Goal: Transaction & Acquisition: Purchase product/service

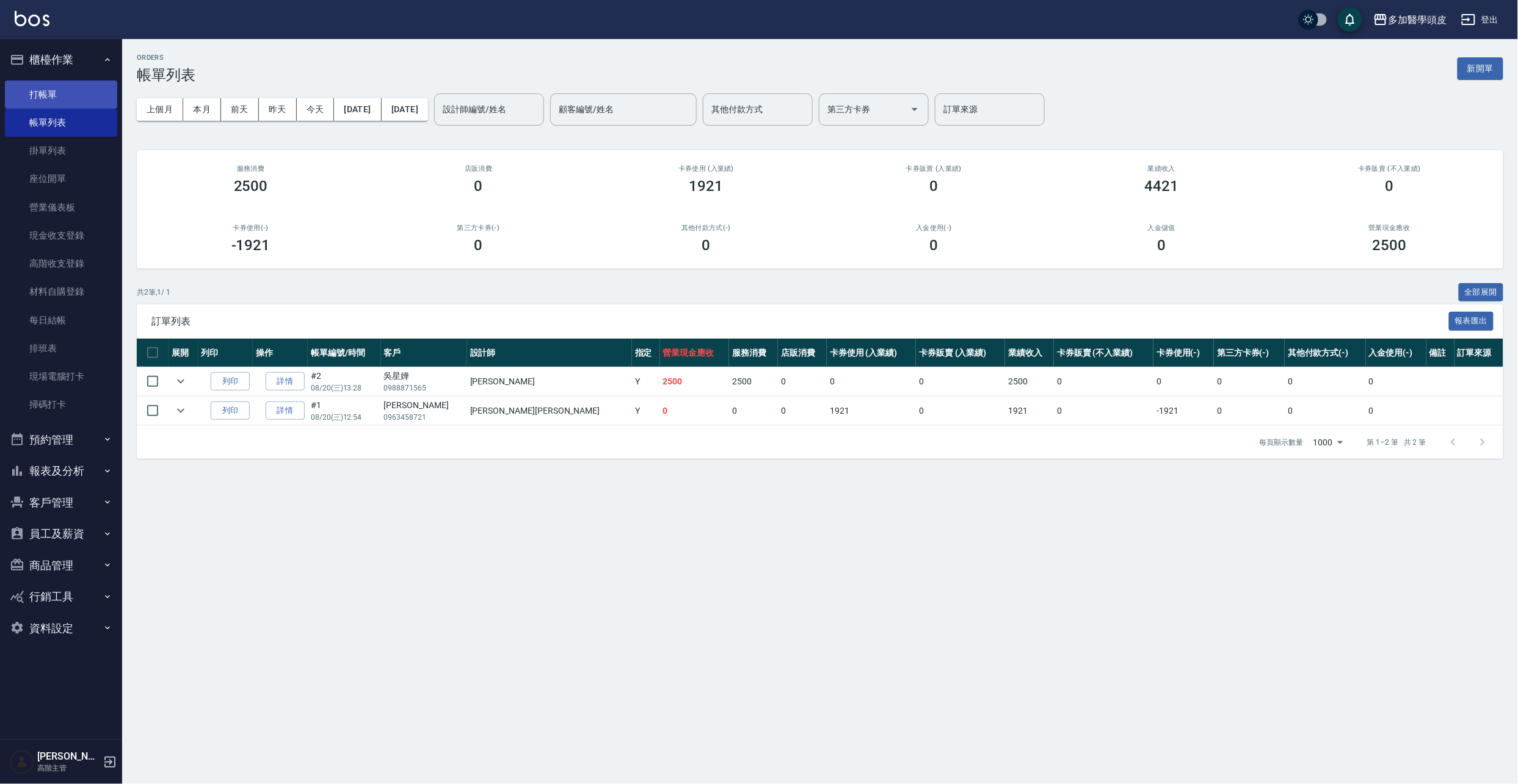
click at [63, 103] on link "打帳單" at bounding box center [61, 94] width 113 height 28
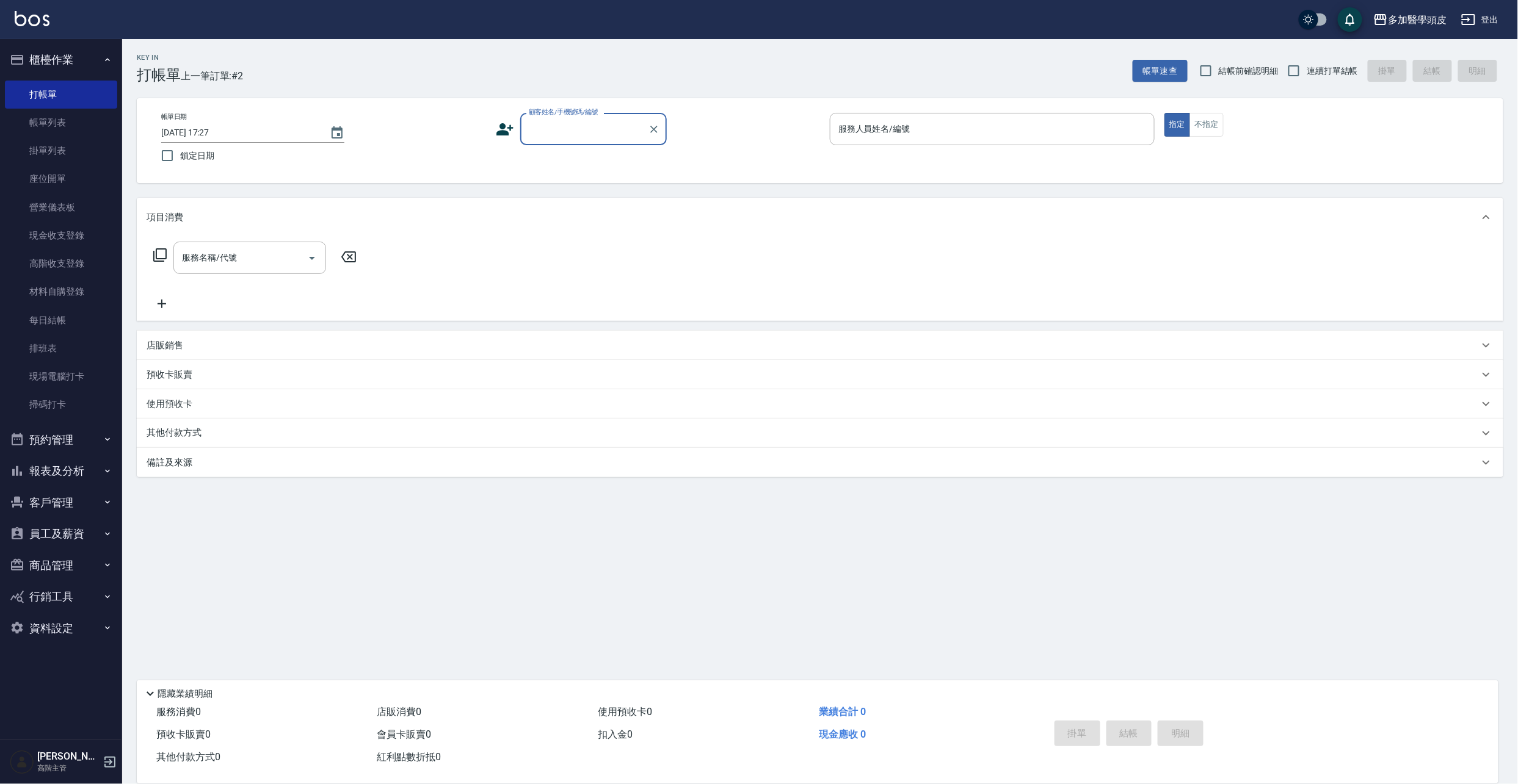
click at [606, 132] on input "顧客姓名/手機號碼/編號" at bounding box center [585, 130] width 117 height 22
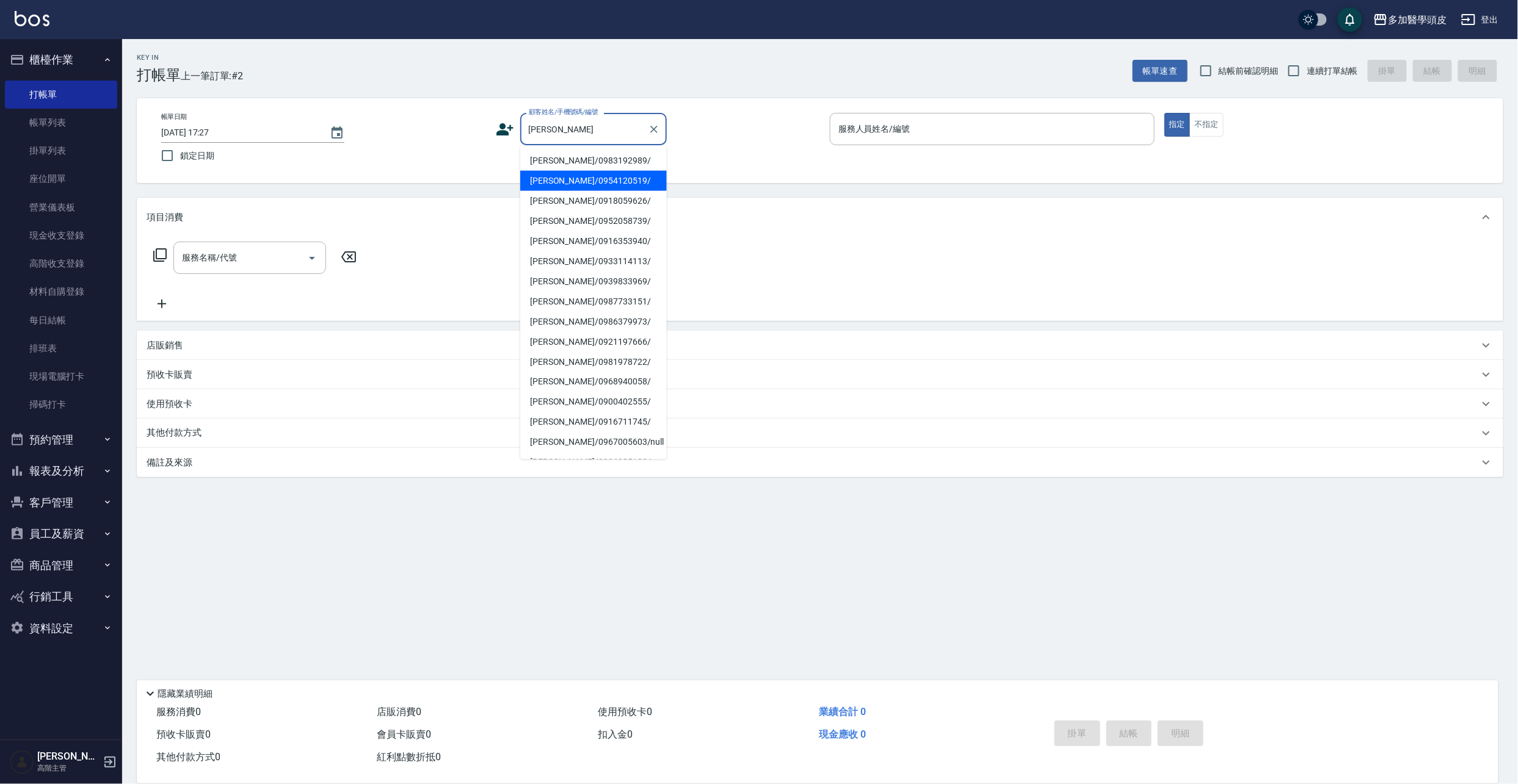
click at [582, 174] on li "[PERSON_NAME]/0954120519/" at bounding box center [593, 181] width 147 height 20
type input "[PERSON_NAME]/0954120519/"
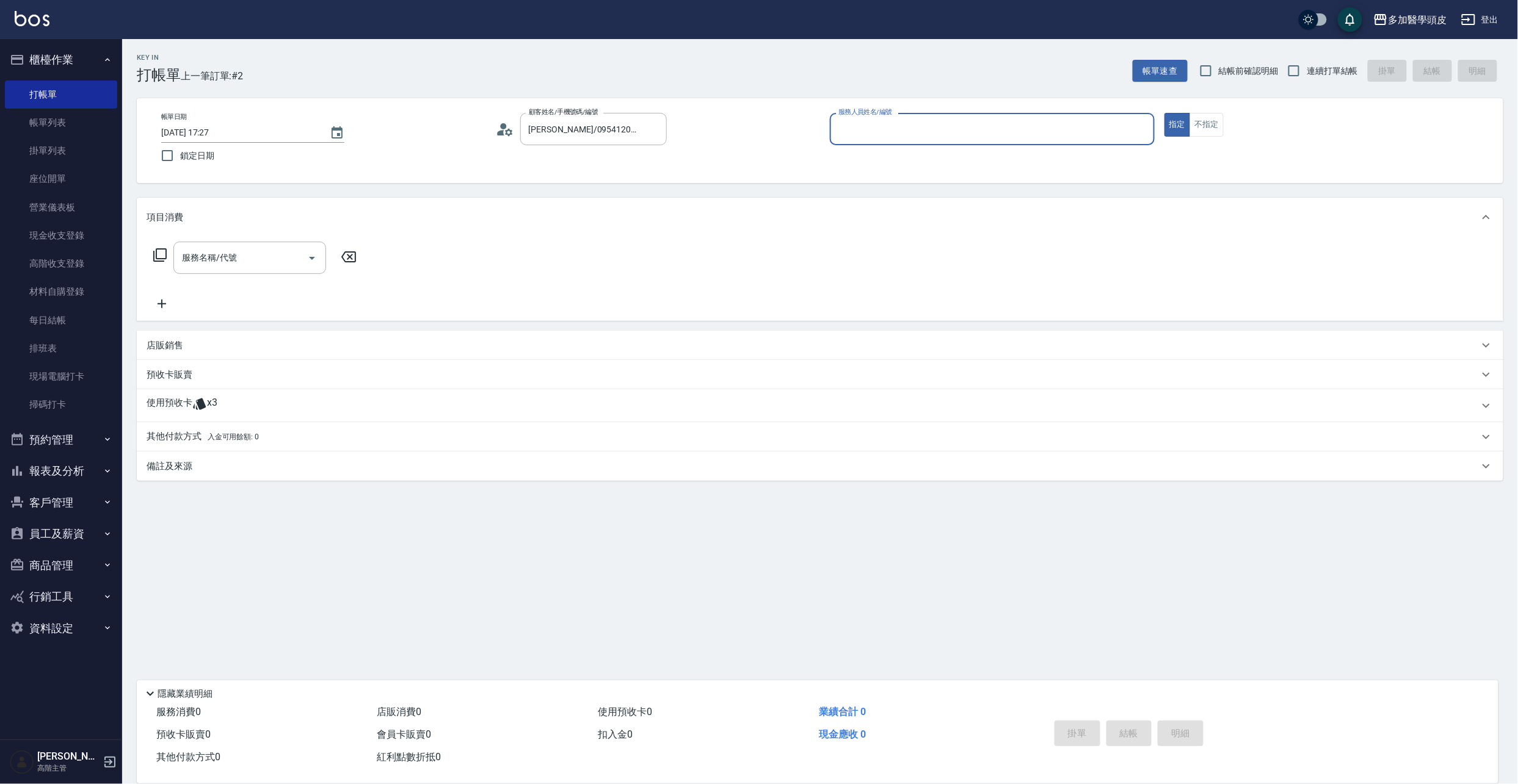
click at [852, 119] on input "服務人員姓名/編號" at bounding box center [992, 130] width 314 height 22
click at [841, 186] on span "[PERSON_NAME]Uni (無代號)" at bounding box center [919, 180] width 161 height 13
type input "[PERSON_NAME]Uni(無代號)"
click at [184, 413] on p "使用預收卡" at bounding box center [169, 406] width 46 height 19
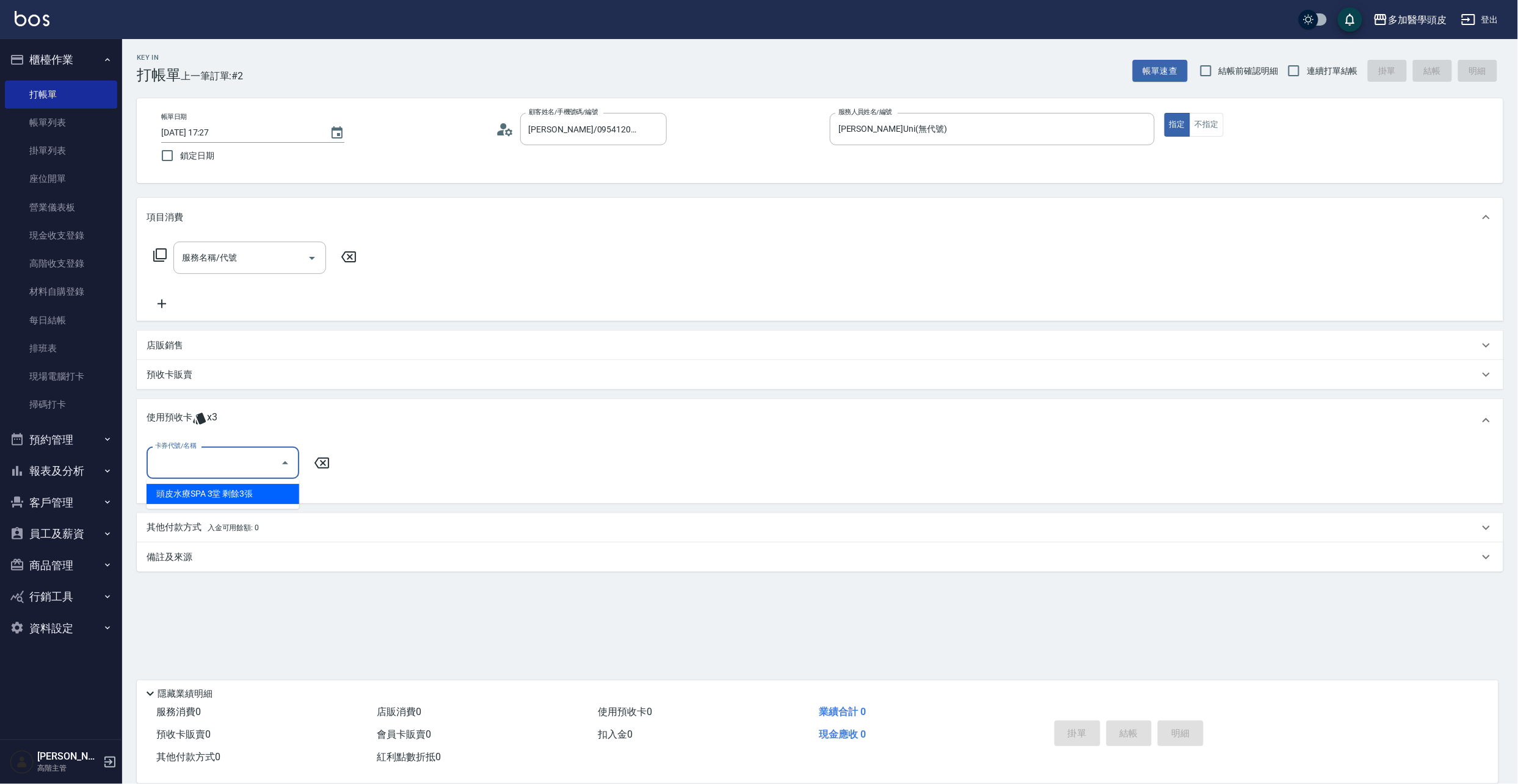
click at [197, 469] on input "卡券代號/名稱" at bounding box center [214, 463] width 123 height 22
click at [198, 492] on div "頭皮水療SPA 3堂 剩餘3張" at bounding box center [223, 494] width 153 height 20
type input "頭皮水療SPA 3[PERSON_NAME]"
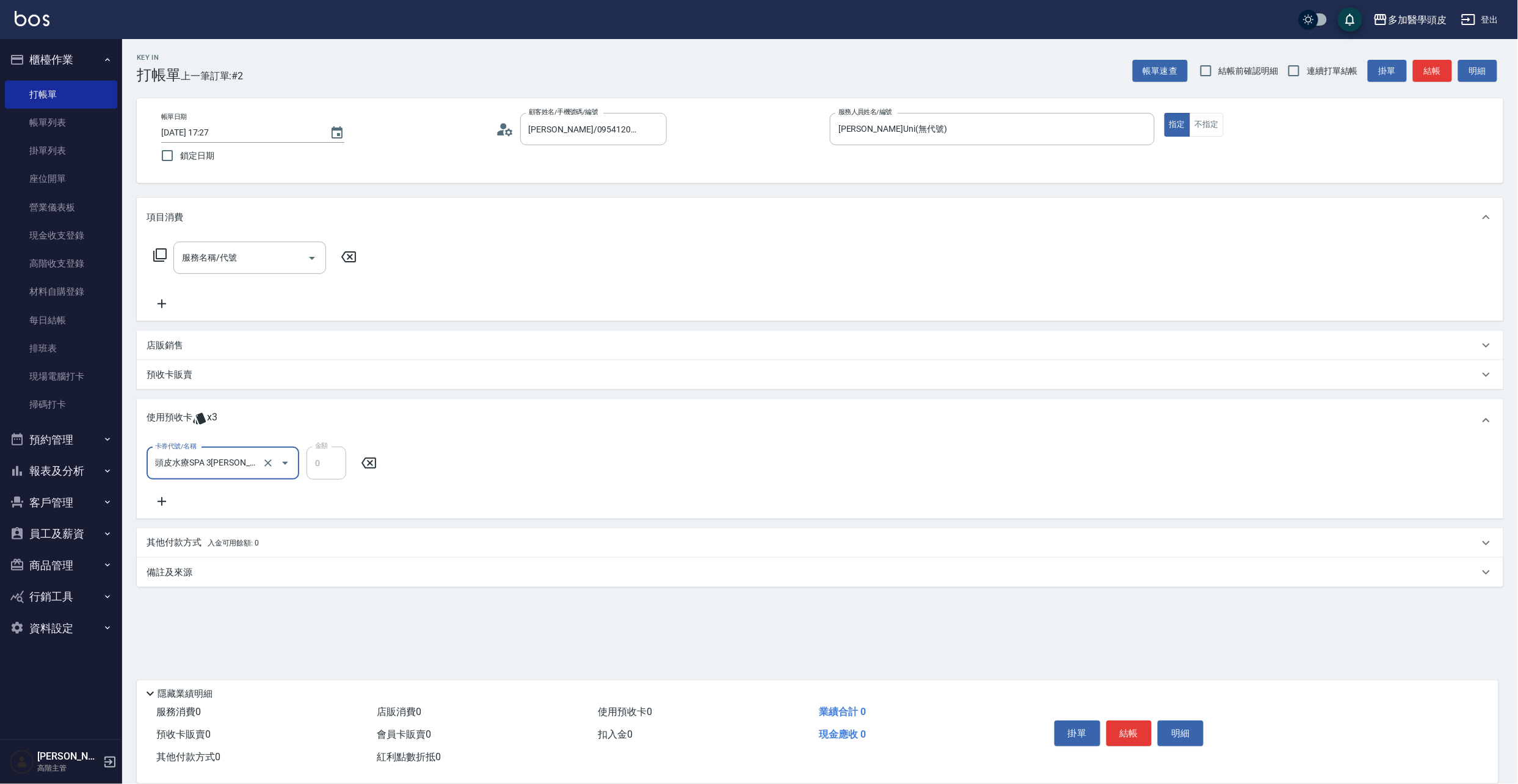
click at [226, 465] on input "頭皮水療SPA 3[PERSON_NAME]" at bounding box center [205, 463] width 107 height 22
click at [232, 496] on div "頭皮水療SPA 3堂 剩餘3張" at bounding box center [223, 495] width 153 height 20
click at [232, 467] on input "頭皮水療SPA 3[PERSON_NAME]" at bounding box center [205, 463] width 107 height 22
click at [1127, 733] on button "結帳" at bounding box center [1128, 733] width 46 height 25
